Goal: Navigation & Orientation: Find specific page/section

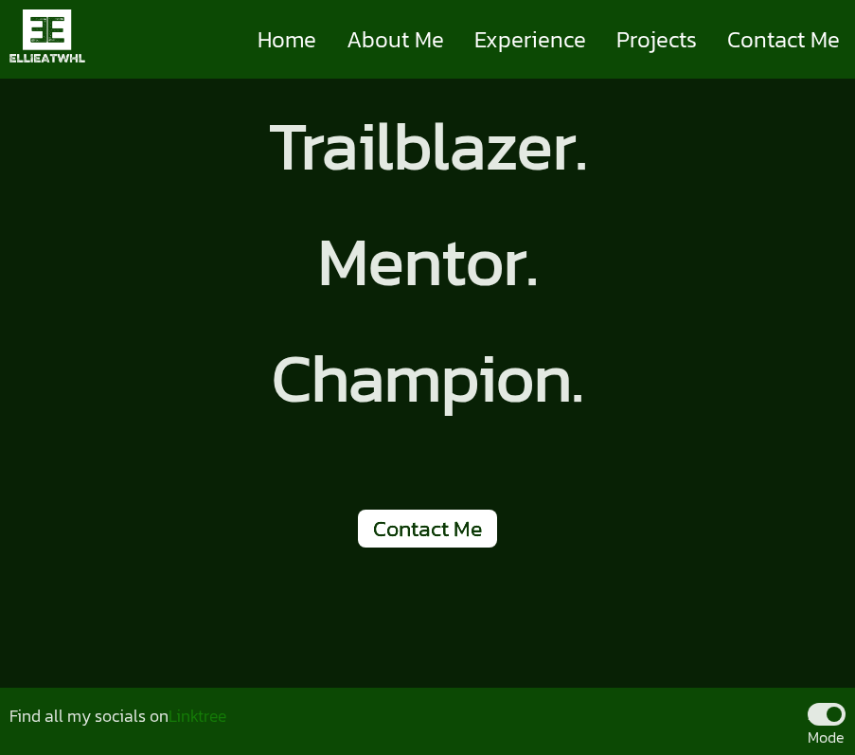
click at [812, 722] on span at bounding box center [827, 714] width 38 height 23
click at [845, 743] on input ".... Mode" at bounding box center [845, 743] width 0 height 0
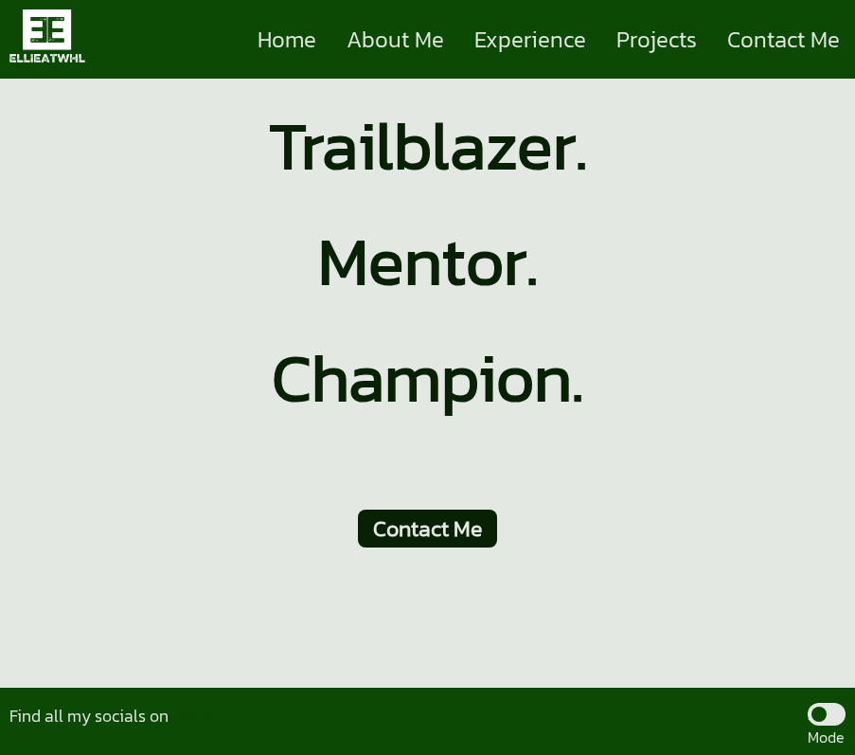
click at [829, 722] on span at bounding box center [827, 714] width 38 height 23
click at [845, 743] on input ".... Mode" at bounding box center [845, 743] width 0 height 0
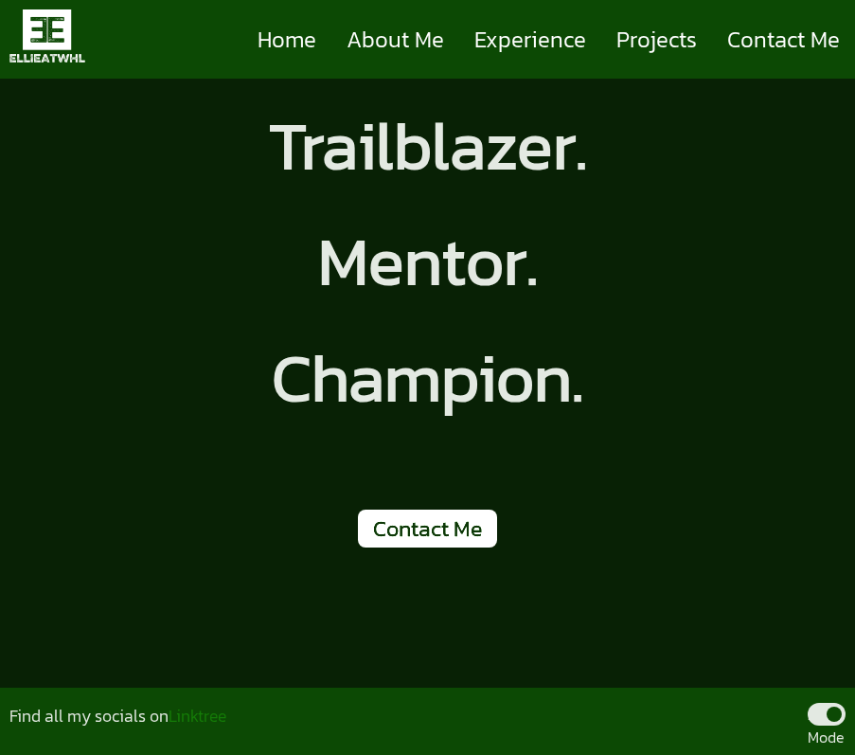
click at [823, 708] on span at bounding box center [827, 714] width 38 height 23
click at [845, 743] on input ".... Mode" at bounding box center [845, 743] width 0 height 0
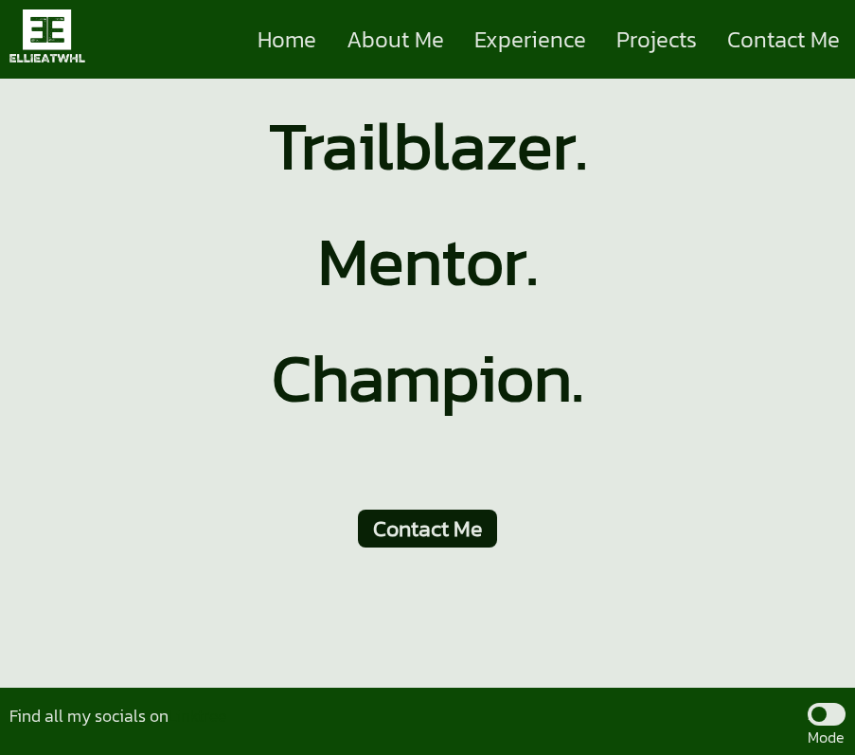
click at [828, 720] on span at bounding box center [827, 714] width 38 height 23
click at [845, 743] on input ".... Mode" at bounding box center [845, 743] width 0 height 0
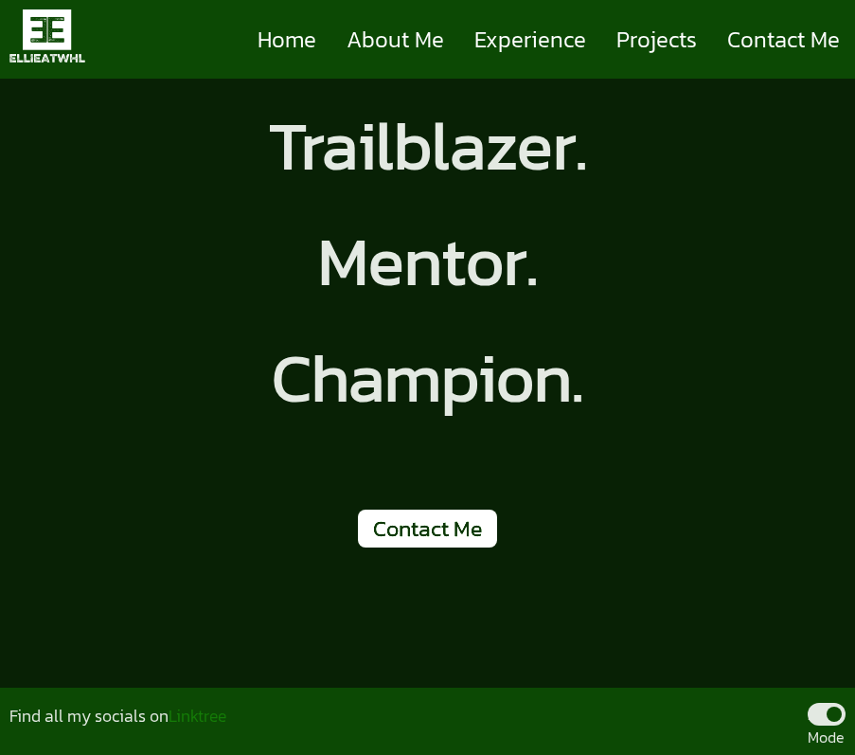
click at [815, 703] on span at bounding box center [827, 714] width 38 height 23
click at [845, 743] on input ".... Mode" at bounding box center [845, 743] width 0 height 0
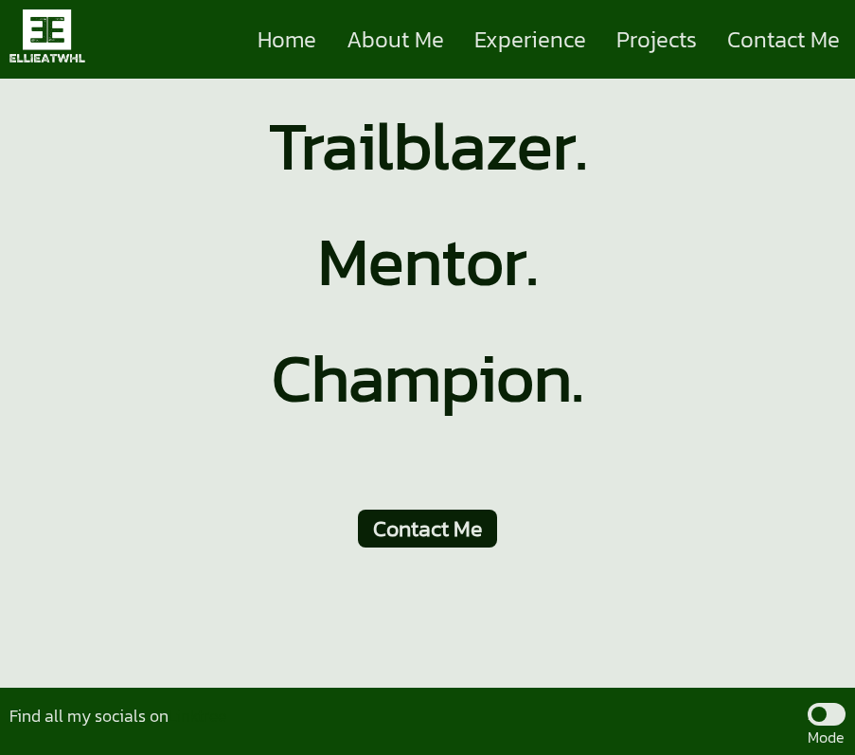
click at [818, 717] on span at bounding box center [827, 714] width 38 height 23
click at [845, 743] on input ".... Mode" at bounding box center [845, 743] width 0 height 0
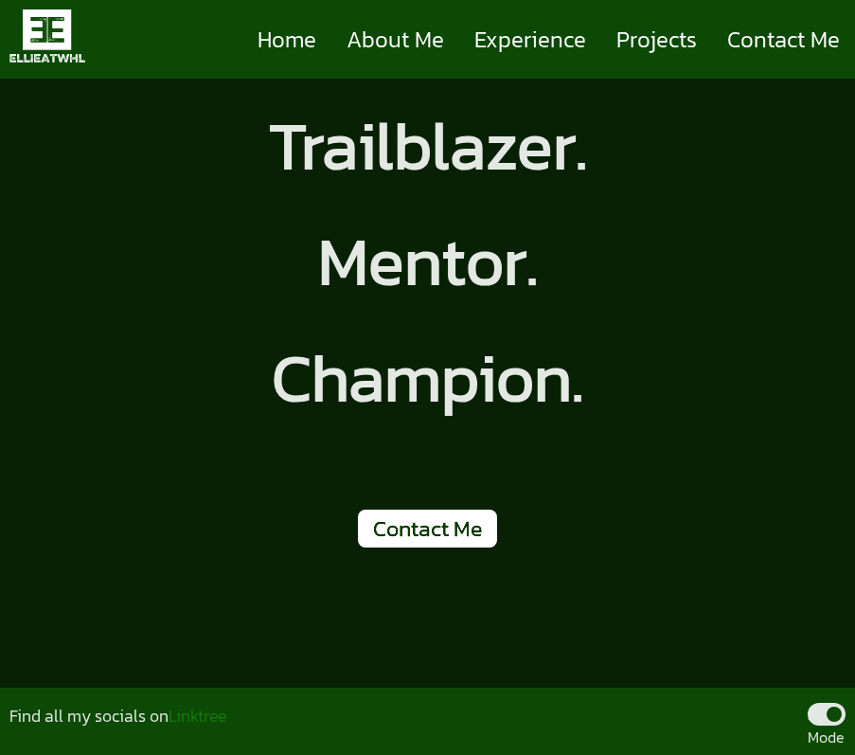
click at [818, 717] on span at bounding box center [827, 714] width 38 height 23
click at [845, 743] on input ".... Mode" at bounding box center [845, 743] width 0 height 0
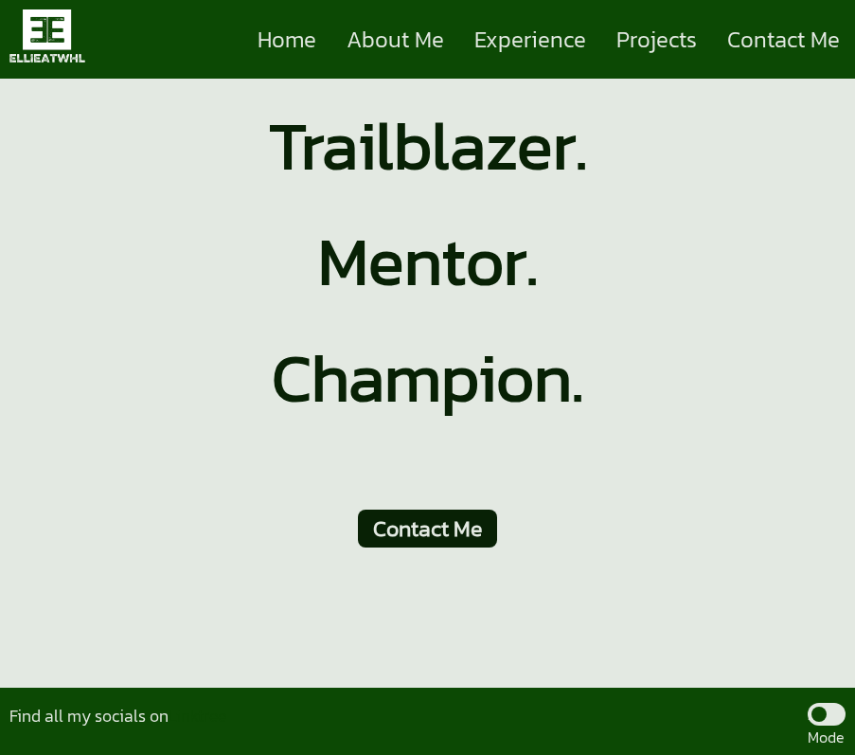
click at [818, 717] on span at bounding box center [827, 714] width 38 height 23
click at [845, 743] on input ".... Mode" at bounding box center [845, 743] width 0 height 0
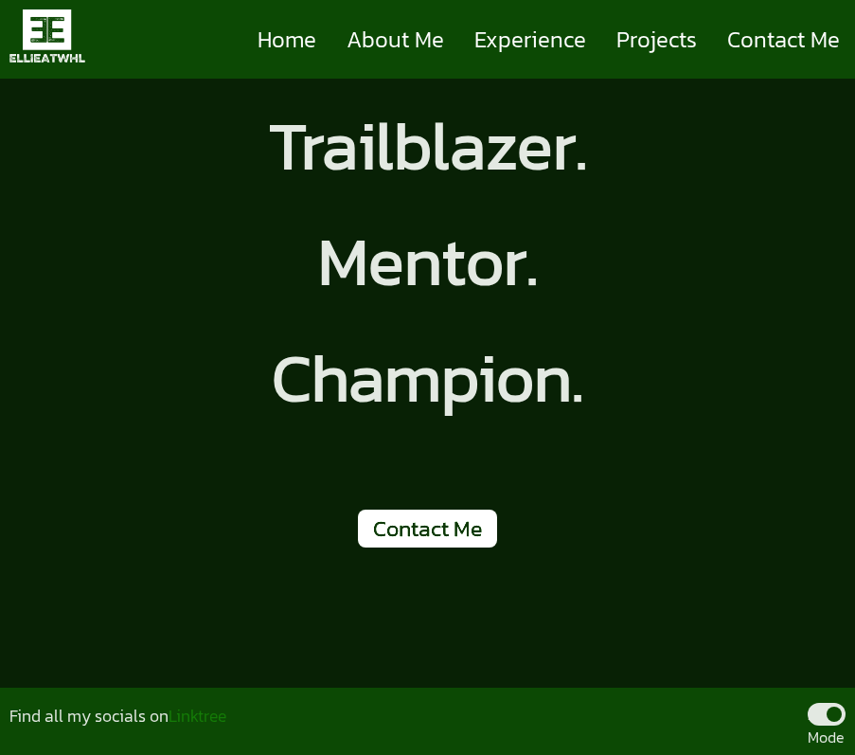
click at [818, 717] on span at bounding box center [827, 714] width 38 height 23
click at [845, 743] on input ".... Mode" at bounding box center [845, 743] width 0 height 0
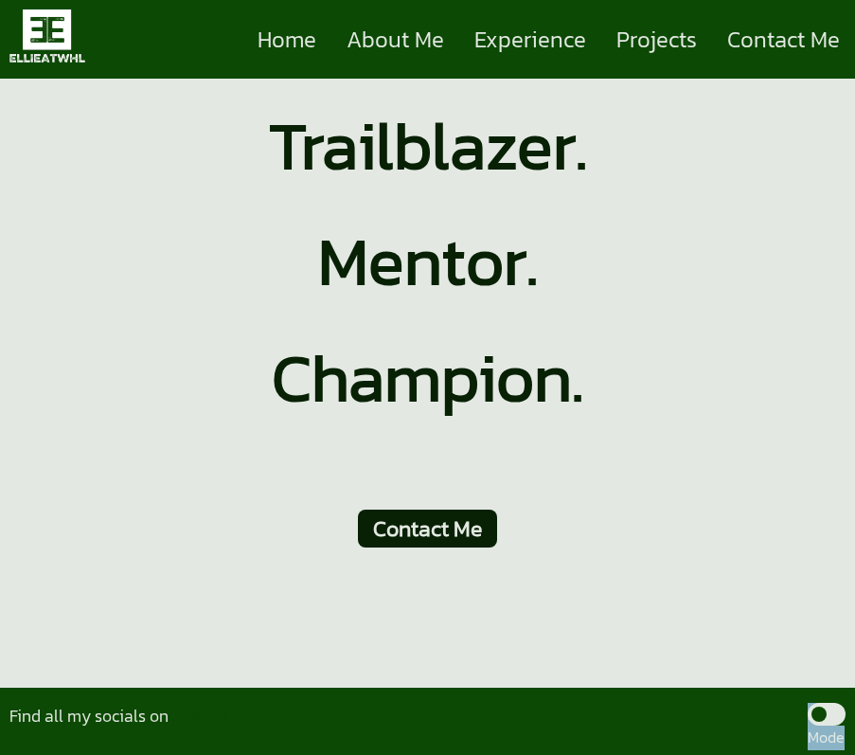
click at [818, 717] on span at bounding box center [827, 714] width 38 height 23
click at [845, 743] on input ".... Mode" at bounding box center [845, 743] width 0 height 0
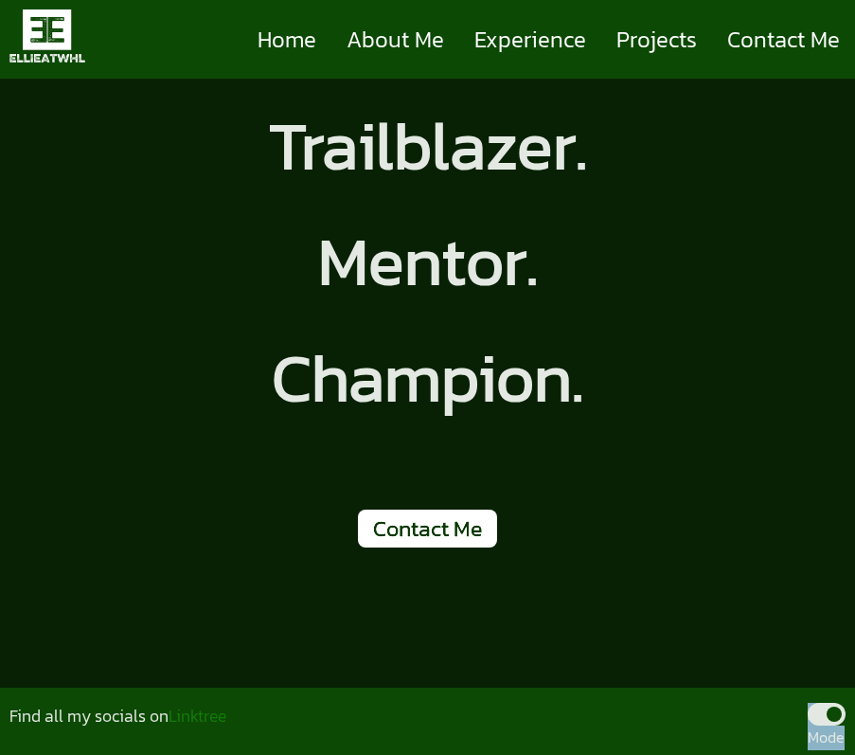
click at [818, 717] on span at bounding box center [827, 714] width 38 height 23
click at [845, 743] on input ".... Mode" at bounding box center [845, 743] width 0 height 0
click at [818, 717] on span at bounding box center [827, 714] width 38 height 23
click at [845, 743] on input ".... Mode" at bounding box center [845, 743] width 0 height 0
click at [818, 717] on span at bounding box center [827, 714] width 38 height 23
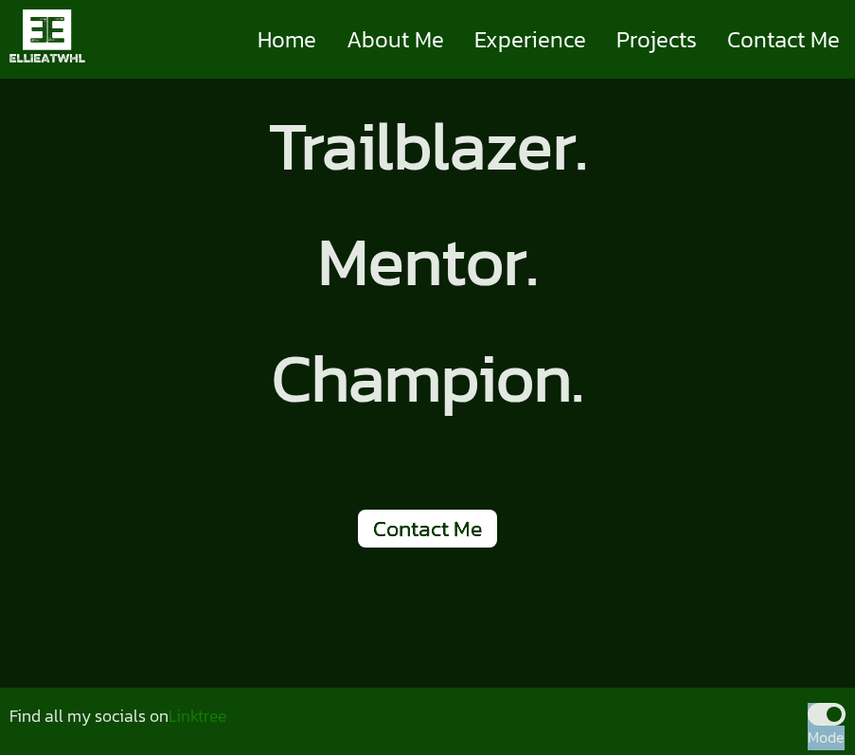
click at [845, 743] on input ".... Mode" at bounding box center [845, 743] width 0 height 0
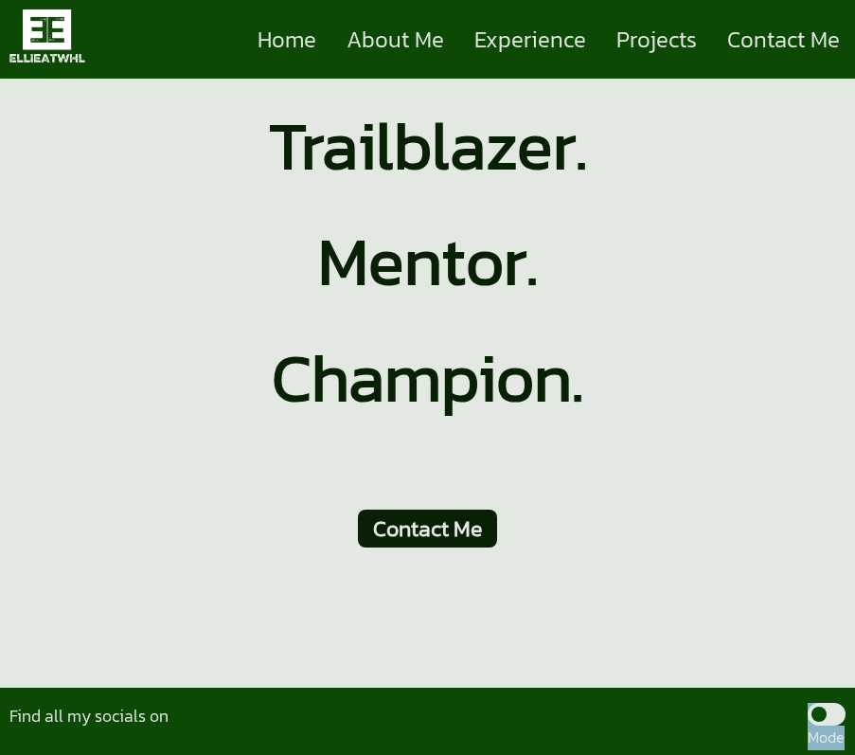
click at [818, 717] on span at bounding box center [827, 714] width 38 height 23
click at [845, 743] on input ".... Mode" at bounding box center [845, 743] width 0 height 0
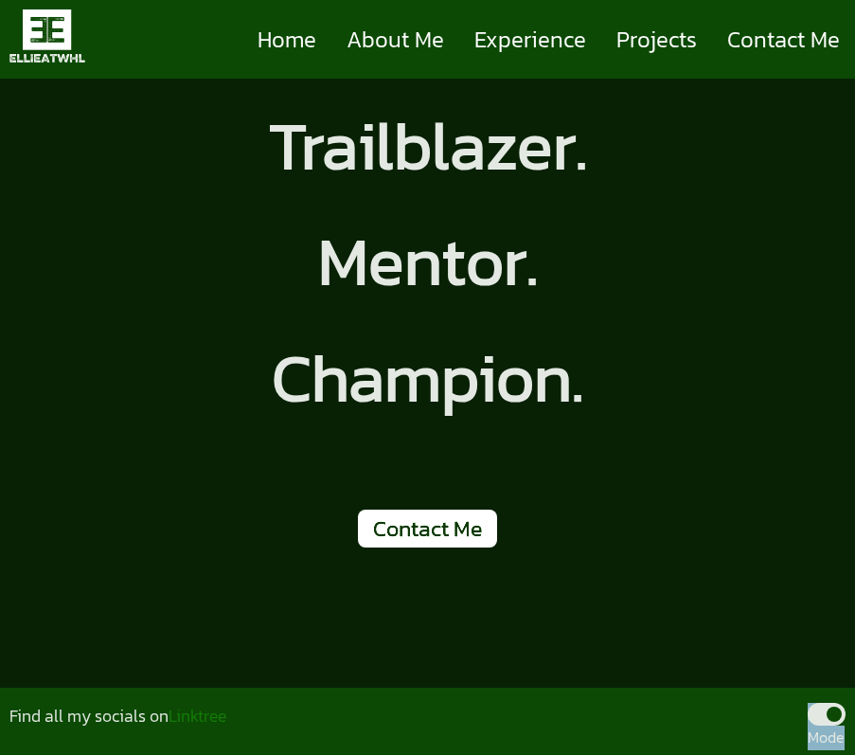
click at [818, 717] on span at bounding box center [827, 714] width 38 height 23
click at [845, 743] on input ".... Mode" at bounding box center [845, 743] width 0 height 0
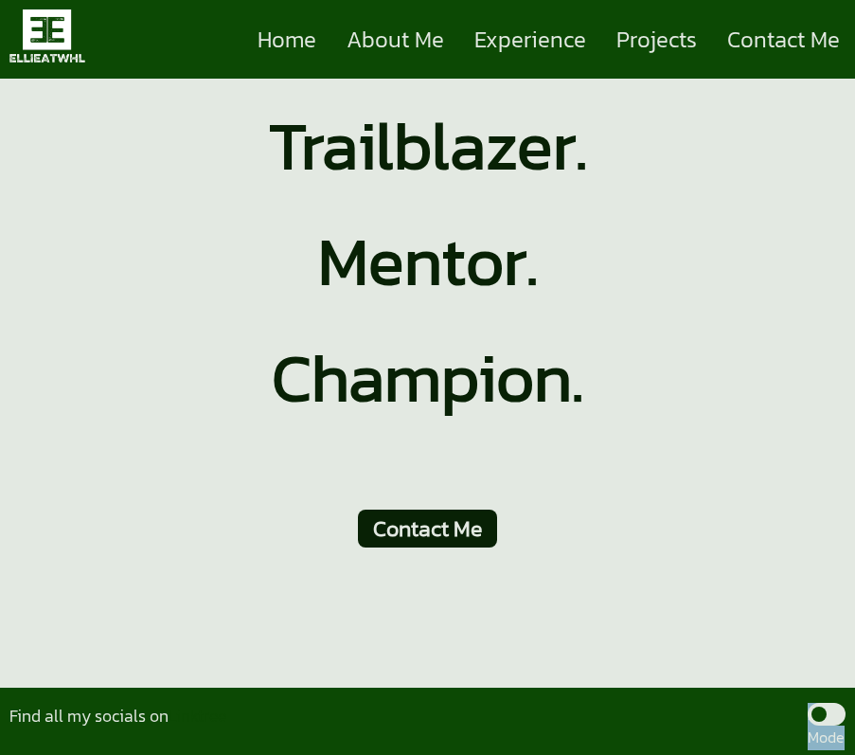
click at [818, 718] on span at bounding box center [827, 714] width 38 height 23
click at [845, 743] on input ".... Mode" at bounding box center [845, 743] width 0 height 0
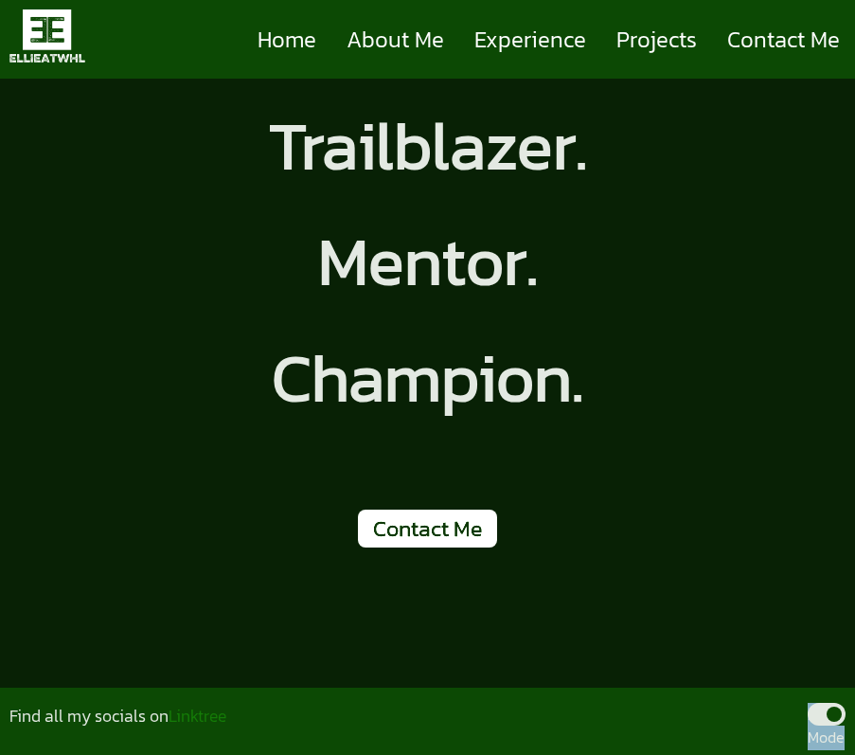
click at [818, 718] on span at bounding box center [827, 714] width 38 height 23
click at [845, 743] on input ".... Mode" at bounding box center [845, 743] width 0 height 0
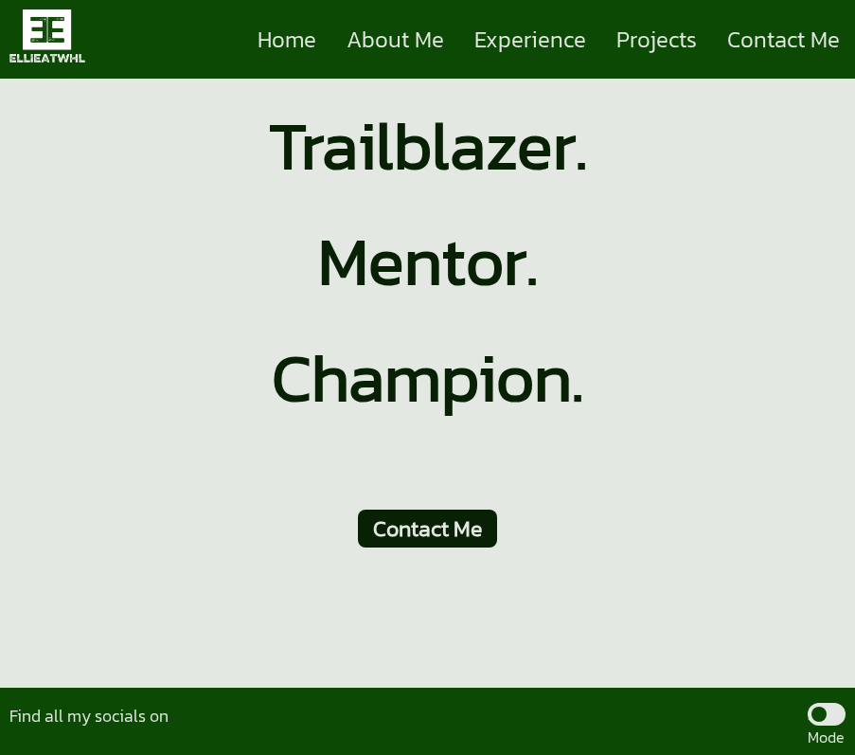
click at [818, 719] on span at bounding box center [827, 714] width 38 height 23
click at [845, 743] on input ".... Mode" at bounding box center [845, 743] width 0 height 0
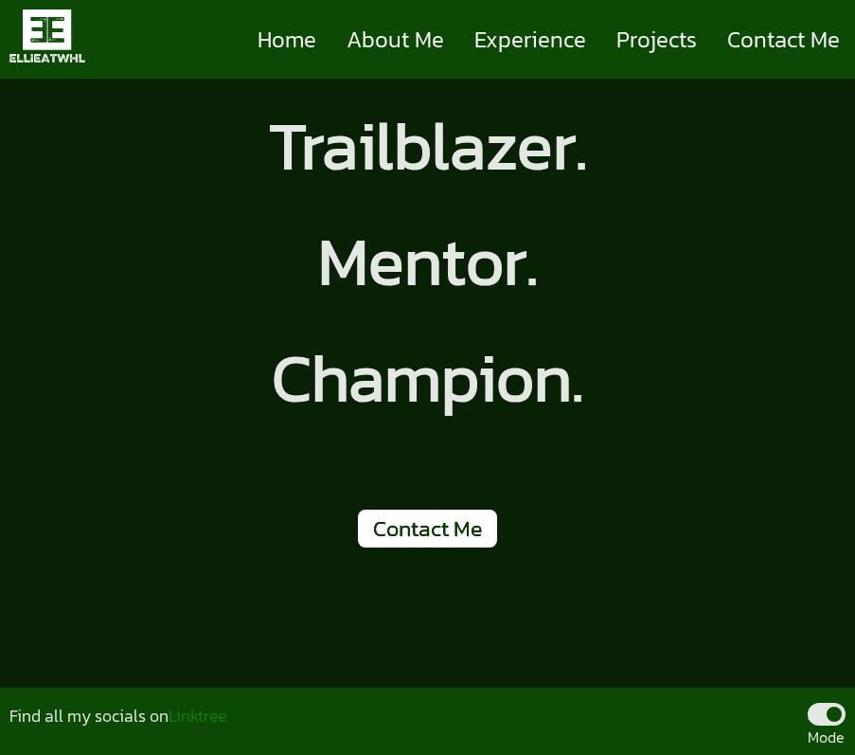
click at [818, 719] on span at bounding box center [827, 714] width 38 height 23
click at [845, 743] on input ".... Mode" at bounding box center [845, 743] width 0 height 0
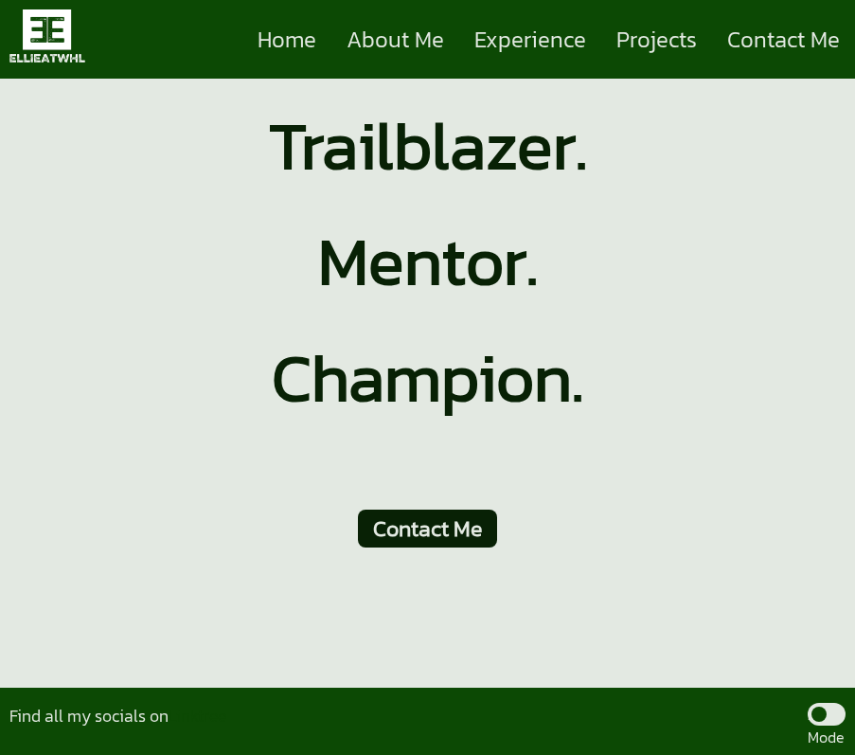
click at [812, 709] on span at bounding box center [827, 714] width 38 height 23
click at [845, 743] on input ".... Mode" at bounding box center [845, 743] width 0 height 0
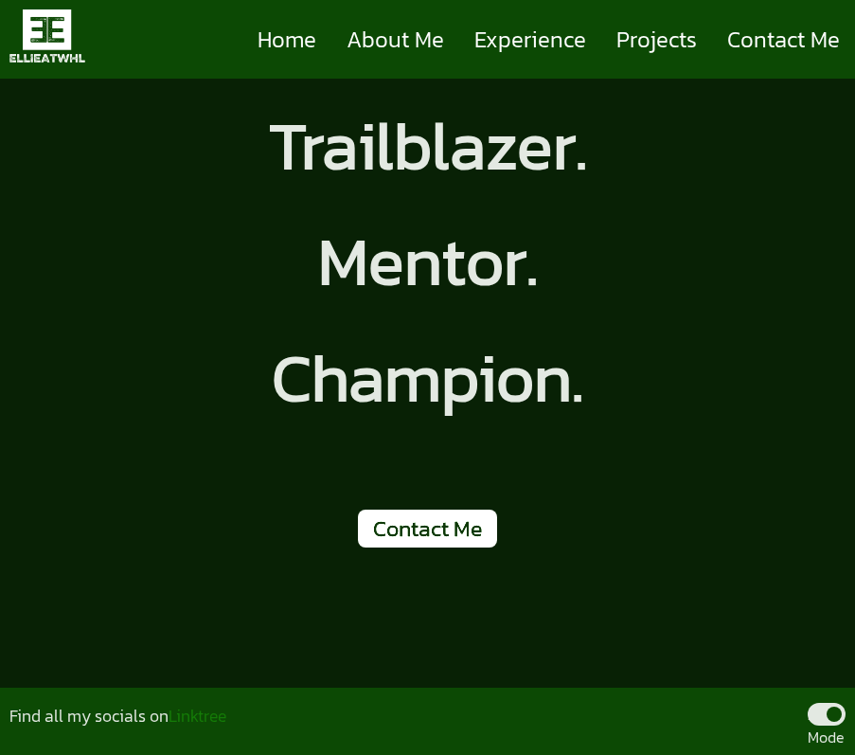
click at [812, 709] on span at bounding box center [827, 714] width 38 height 23
click at [845, 743] on input ".... Mode" at bounding box center [845, 743] width 0 height 0
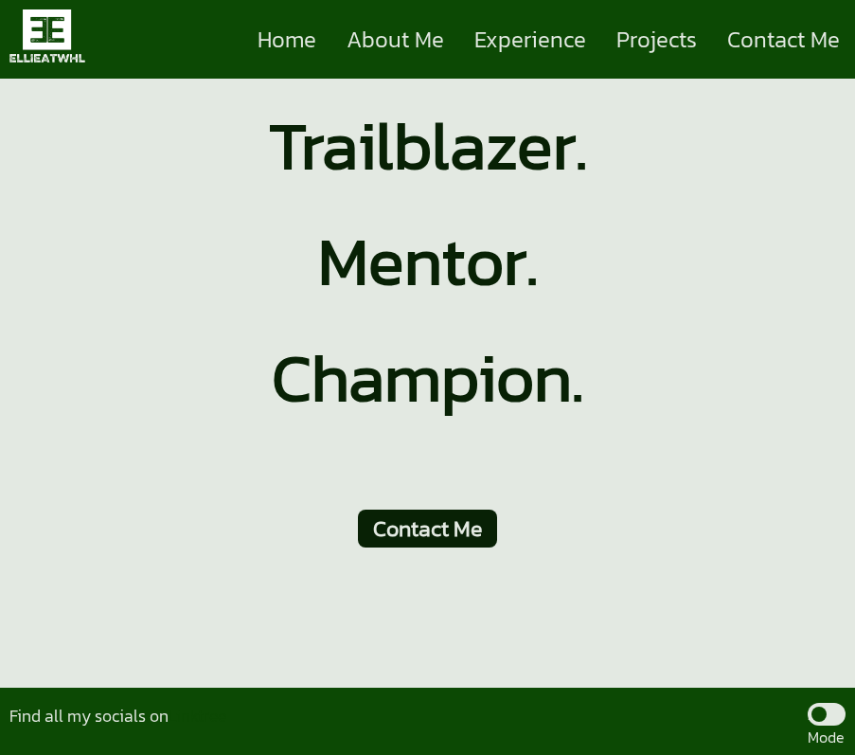
click at [812, 709] on span at bounding box center [827, 714] width 38 height 23
click at [845, 743] on input ".... Mode" at bounding box center [845, 743] width 0 height 0
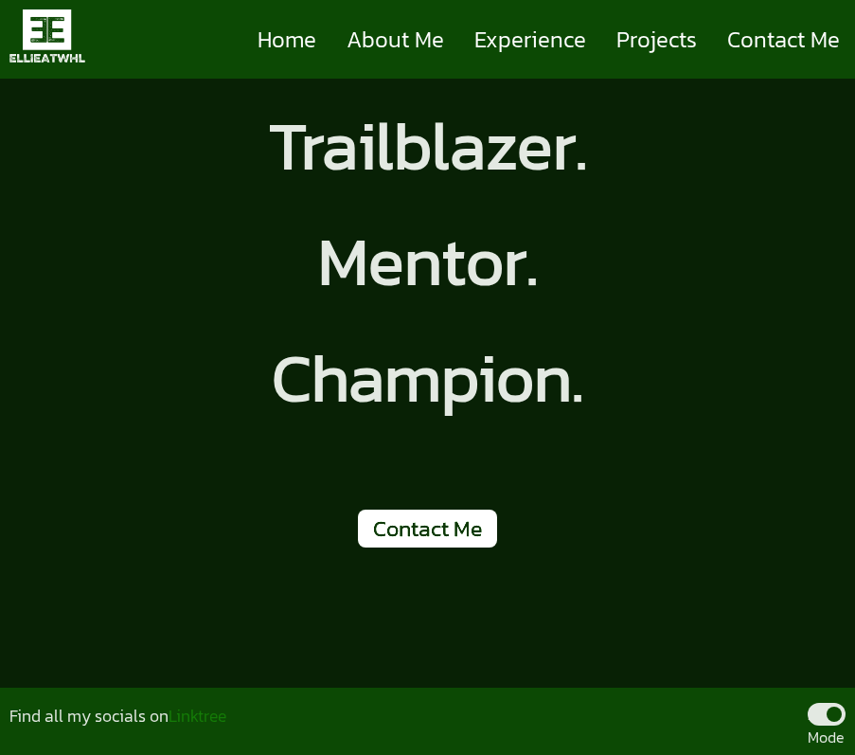
click at [812, 709] on span at bounding box center [827, 714] width 38 height 23
click at [845, 743] on input ".... Mode" at bounding box center [845, 743] width 0 height 0
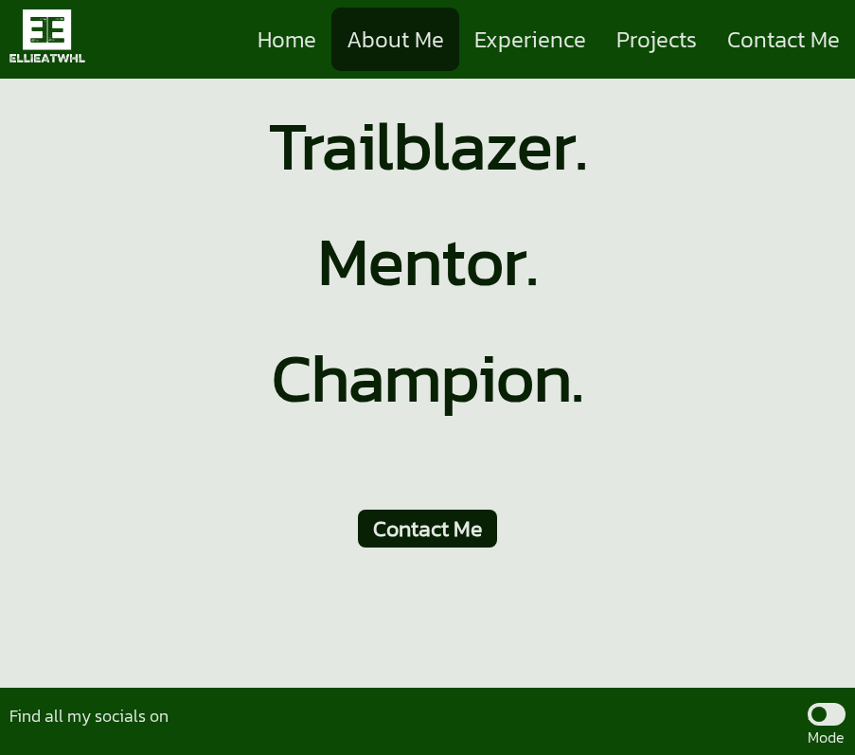
click at [385, 52] on link "About Me" at bounding box center [395, 39] width 128 height 63
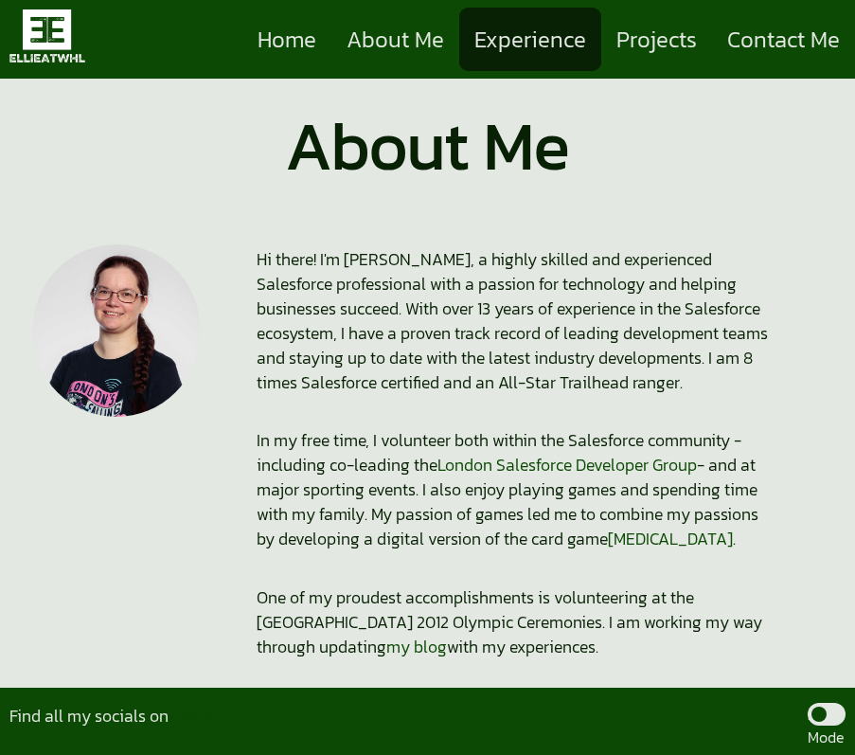
click at [510, 55] on link "Experience" at bounding box center [530, 39] width 142 height 63
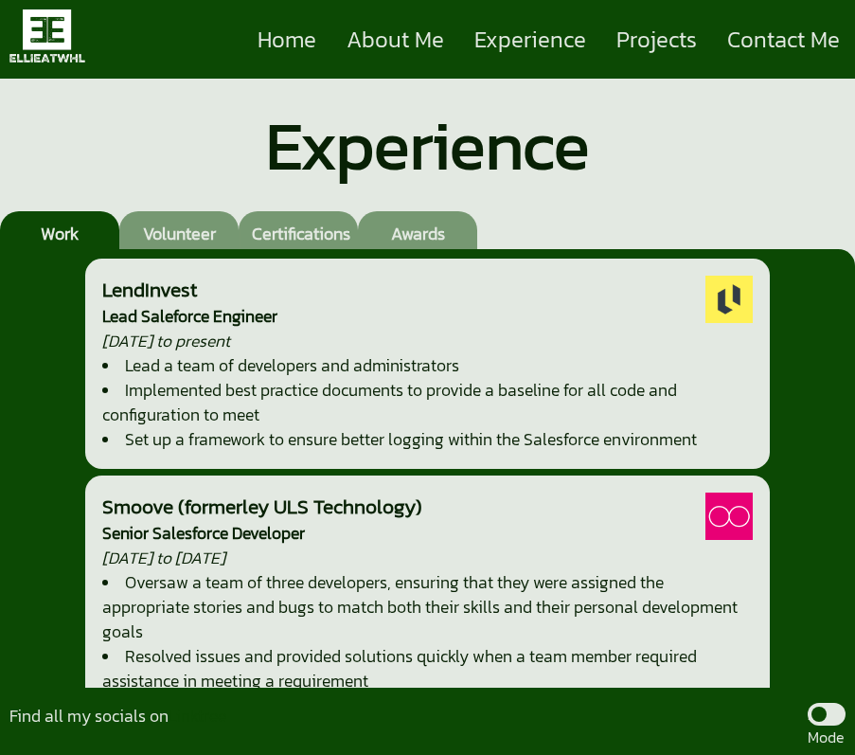
click at [818, 709] on span at bounding box center [827, 714] width 38 height 23
click at [845, 743] on input ".... Mode" at bounding box center [845, 743] width 0 height 0
